Goal: Information Seeking & Learning: Check status

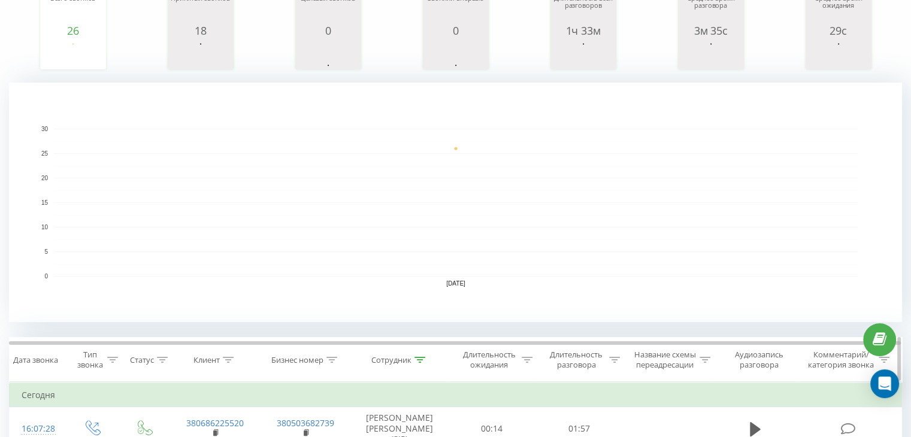
click at [423, 359] on icon at bounding box center [419, 360] width 11 height 6
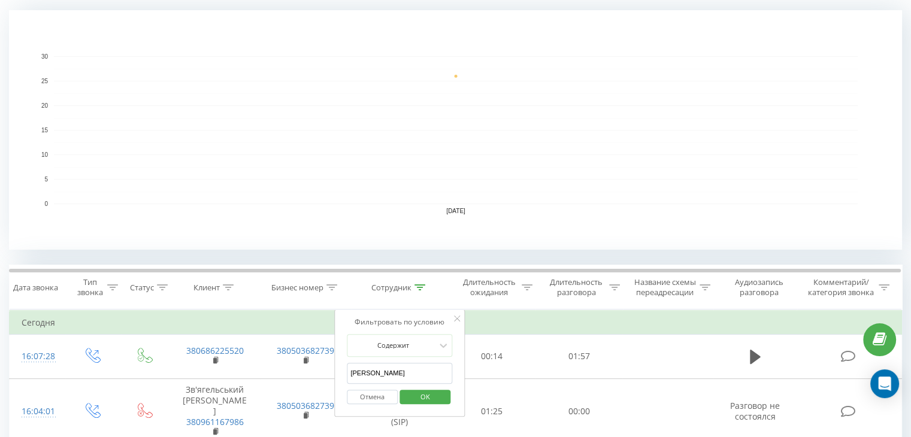
scroll to position [299, 0]
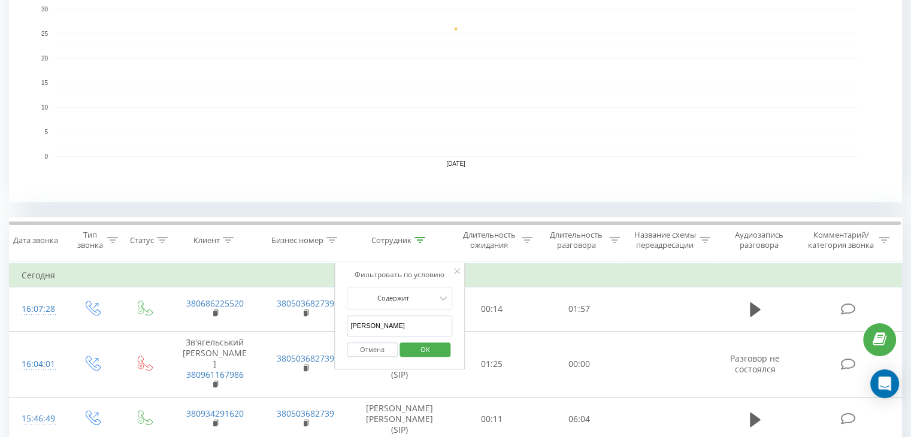
click at [407, 328] on input "[PERSON_NAME]" at bounding box center [399, 326] width 105 height 21
click at [407, 327] on input "[PERSON_NAME]" at bounding box center [399, 326] width 105 height 21
click at [432, 351] on span "OK" at bounding box center [425, 349] width 34 height 19
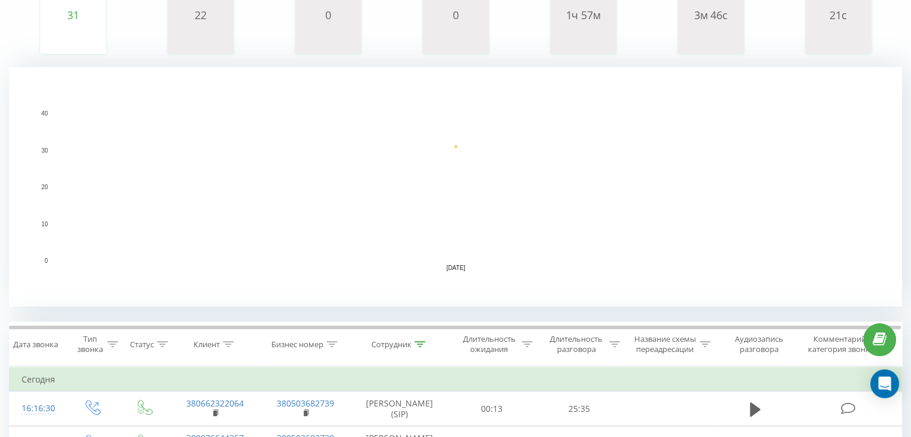
scroll to position [299, 0]
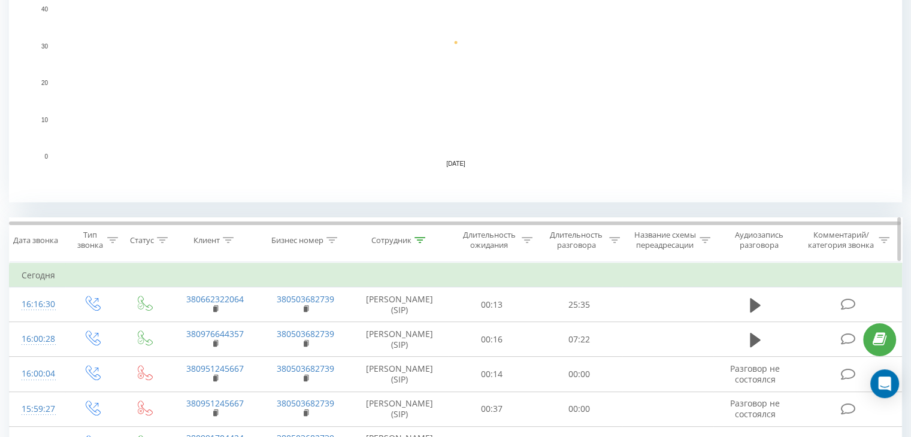
click at [413, 238] on div "Сотрудник" at bounding box center [398, 240] width 54 height 10
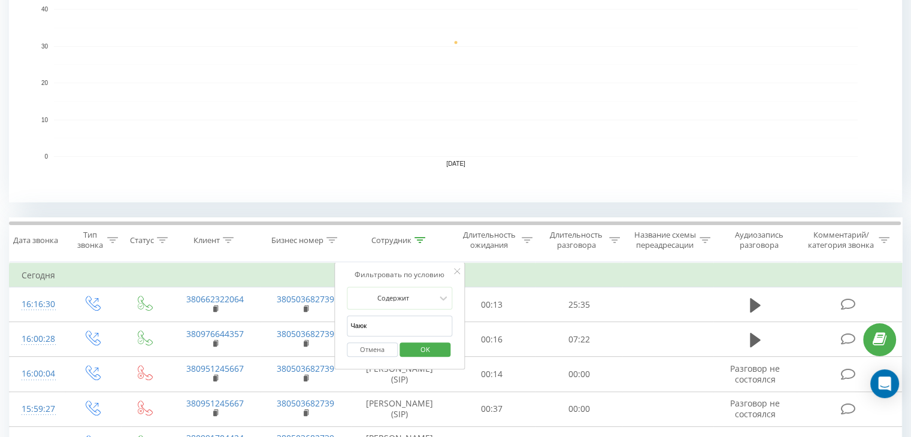
click at [384, 328] on input "Чаюк" at bounding box center [399, 326] width 105 height 21
type input "[PERSON_NAME]"
click at [433, 347] on span "OK" at bounding box center [425, 349] width 34 height 19
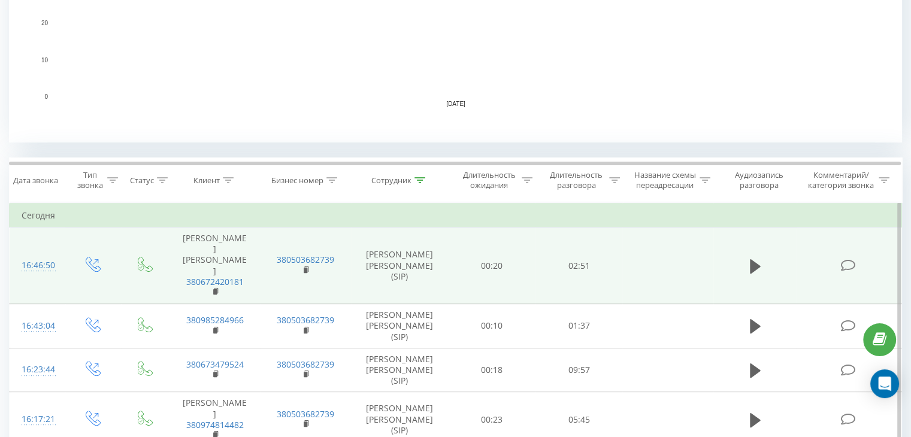
scroll to position [180, 0]
